Goal: Information Seeking & Learning: Understand process/instructions

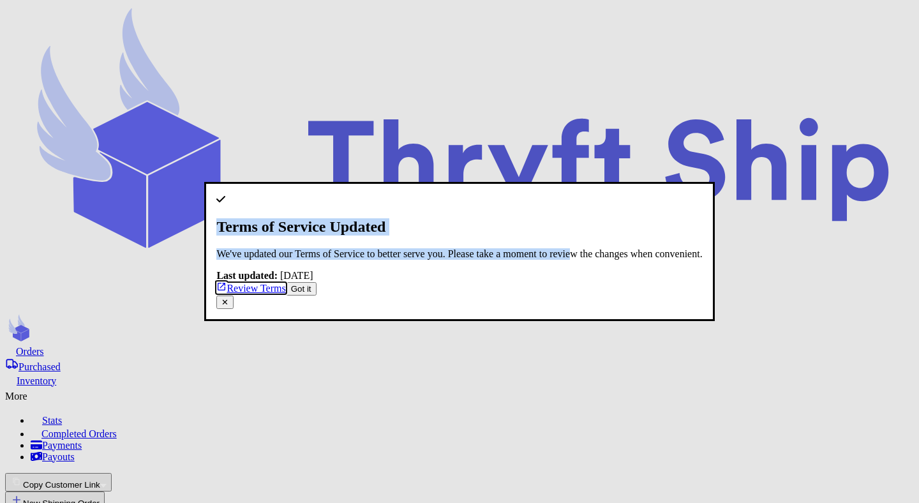
drag, startPoint x: 373, startPoint y: 159, endPoint x: 492, endPoint y: 217, distance: 132.7
click at [492, 217] on div "Terms of Service Updated We've updated our Terms of Service to better serve you…" at bounding box center [458, 244] width 485 height 101
click at [492, 248] on p "We've updated our Terms of Service to better serve you. Please take a moment to…" at bounding box center [458, 253] width 485 height 11
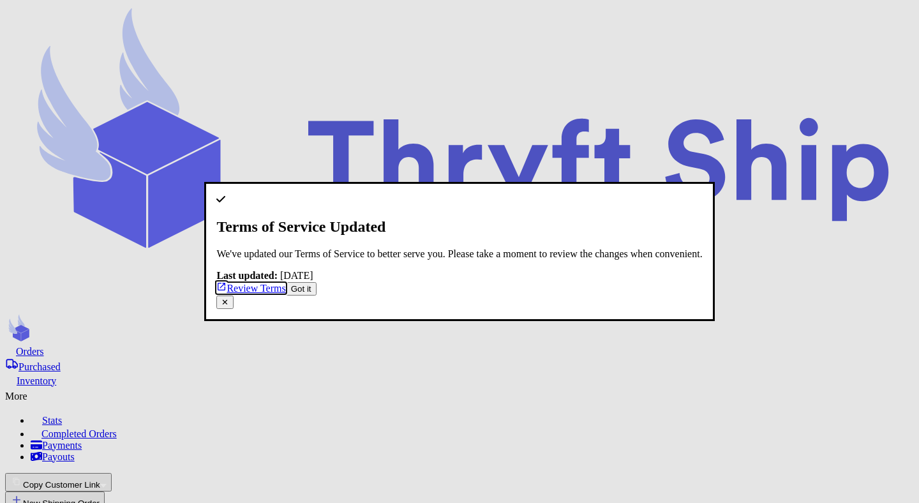
click at [233, 295] on button "✕" at bounding box center [224, 301] width 17 height 13
click at [285, 293] on link "Review Terms" at bounding box center [250, 288] width 69 height 11
click at [679, 317] on dialog "Terms of Service Updated We've updated our Terms of Service to better serve you…" at bounding box center [459, 251] width 510 height 139
click at [413, 182] on dialog "Terms of Service Updated We've updated our Terms of Service to better serve you…" at bounding box center [459, 251] width 510 height 139
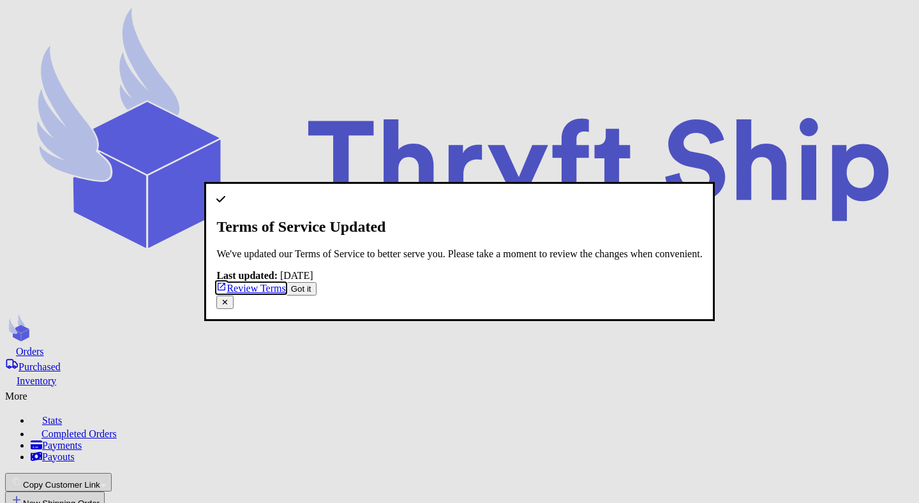
click at [204, 182] on dialog "Terms of Service Updated We've updated our Terms of Service to better serve you…" at bounding box center [459, 251] width 510 height 139
